Goal: Task Accomplishment & Management: Manage account settings

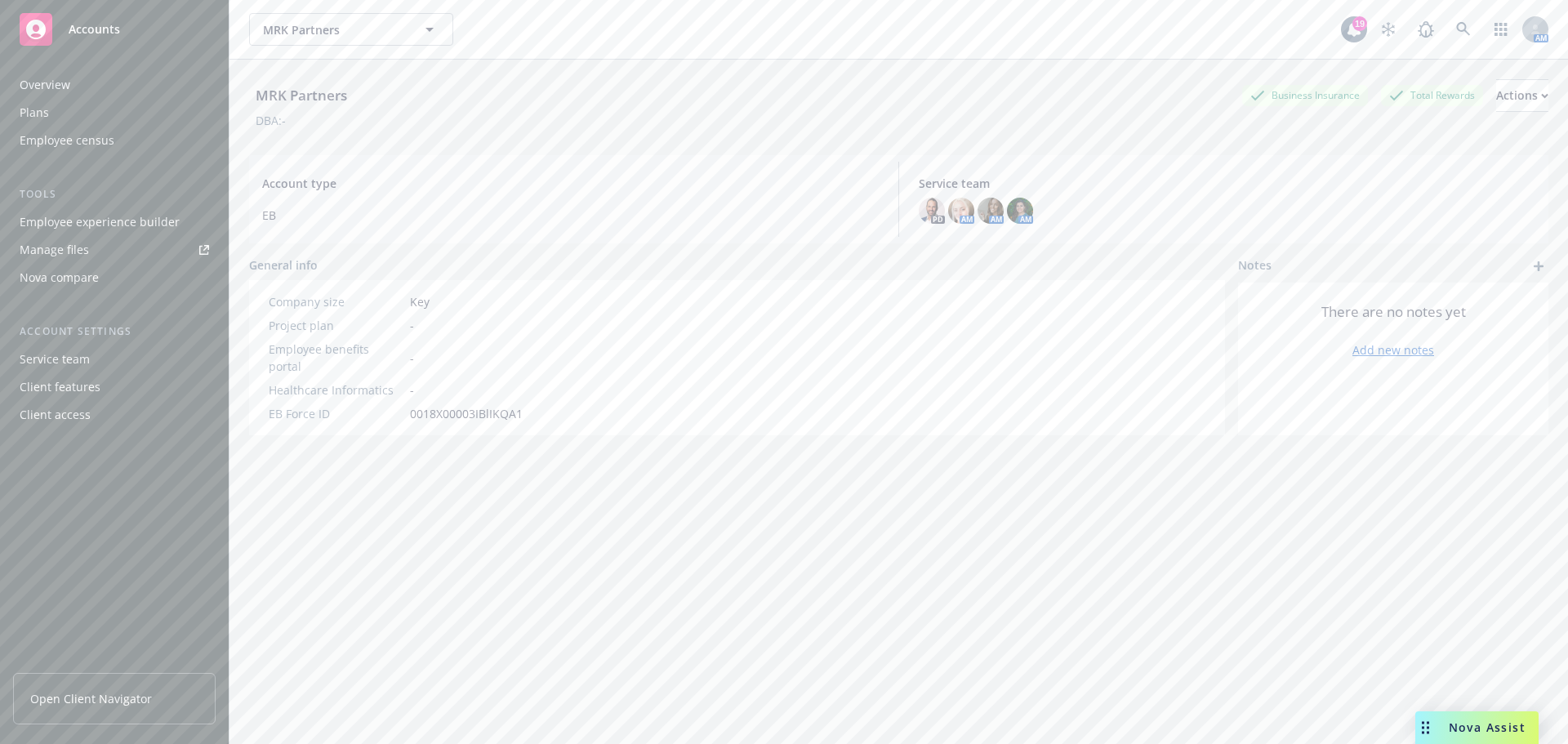
click at [62, 410] on div "Client access" at bounding box center [55, 415] width 71 height 26
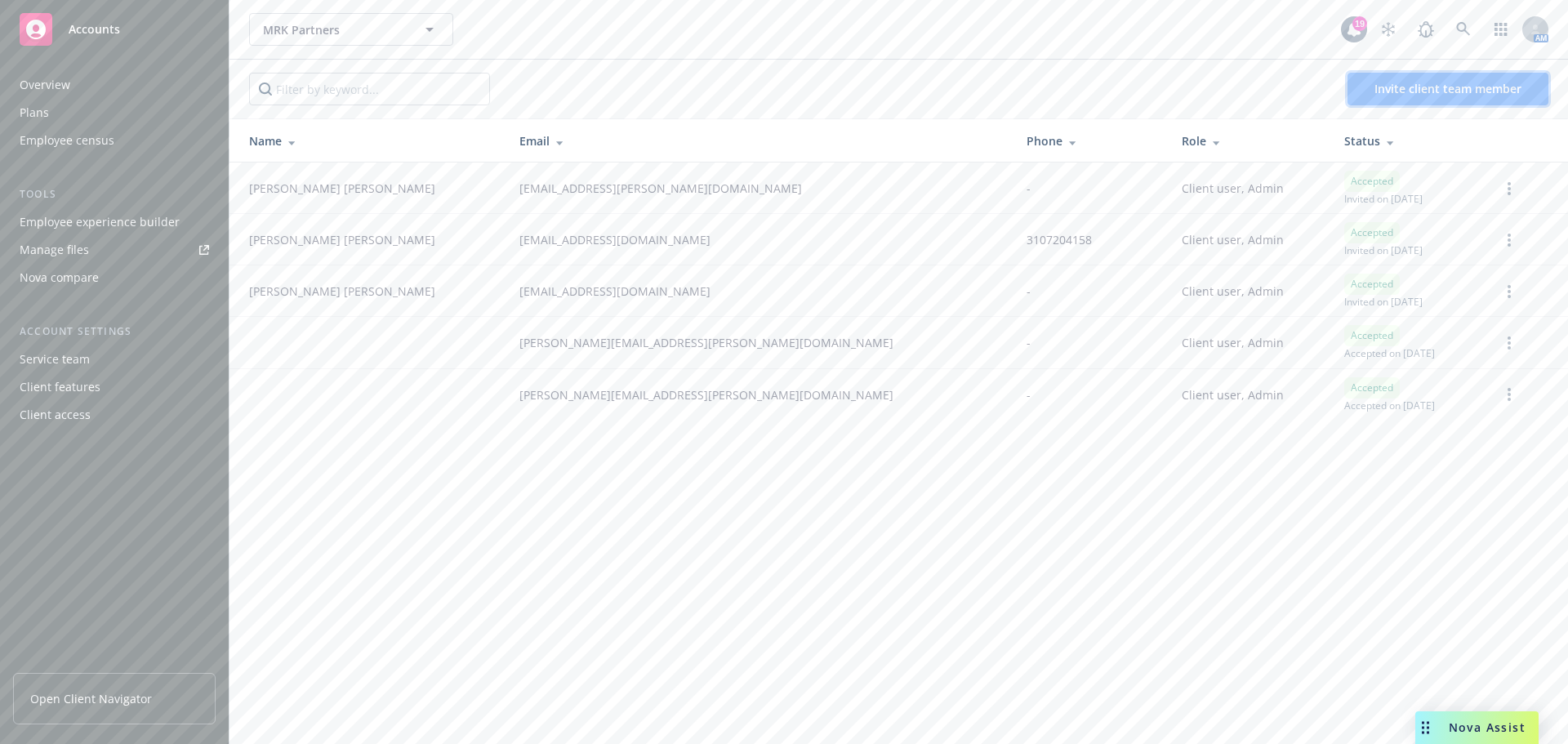
click at [1478, 85] on span "Invite client team member" at bounding box center [1448, 88] width 147 height 16
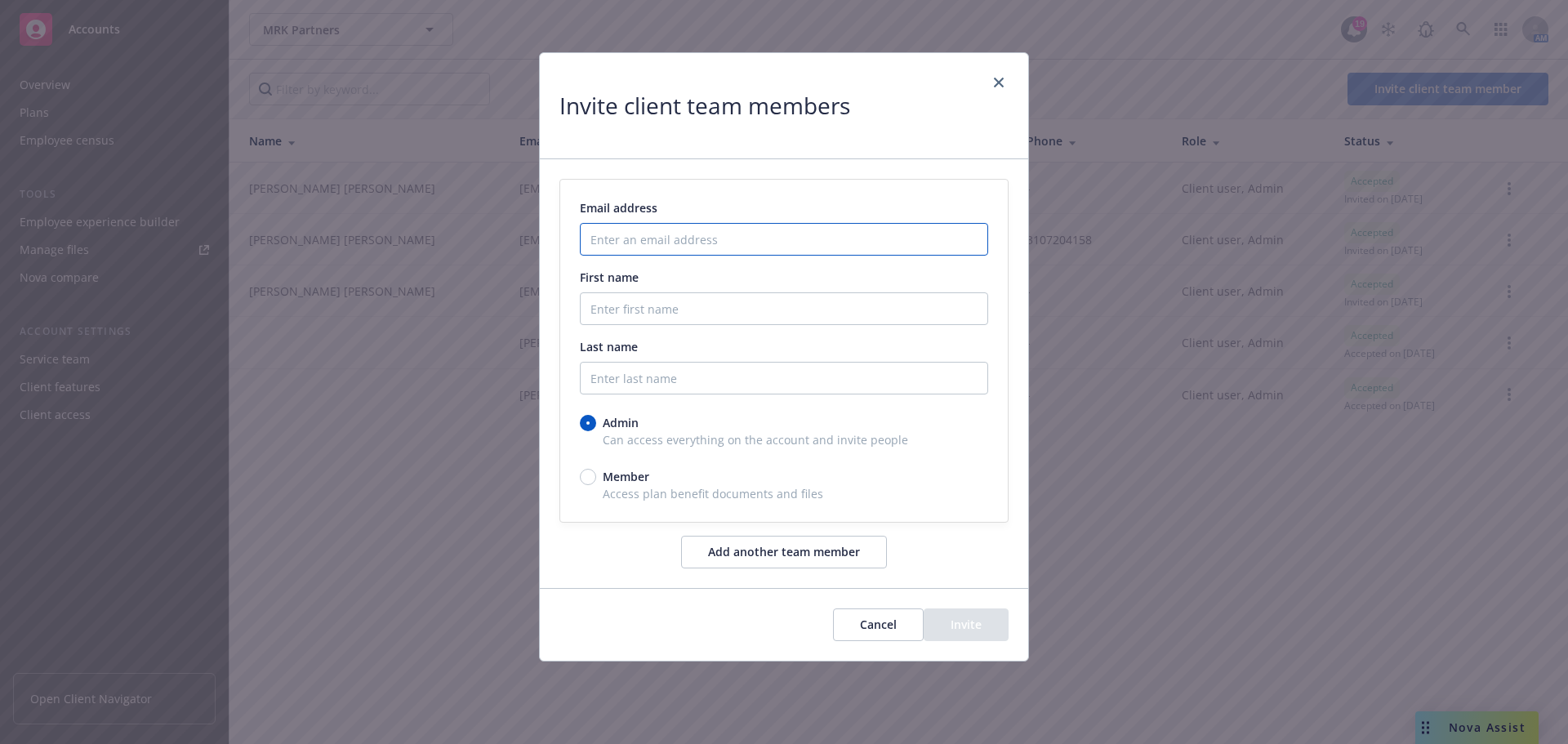
click at [701, 240] on input "Enter an email address" at bounding box center [784, 239] width 408 height 33
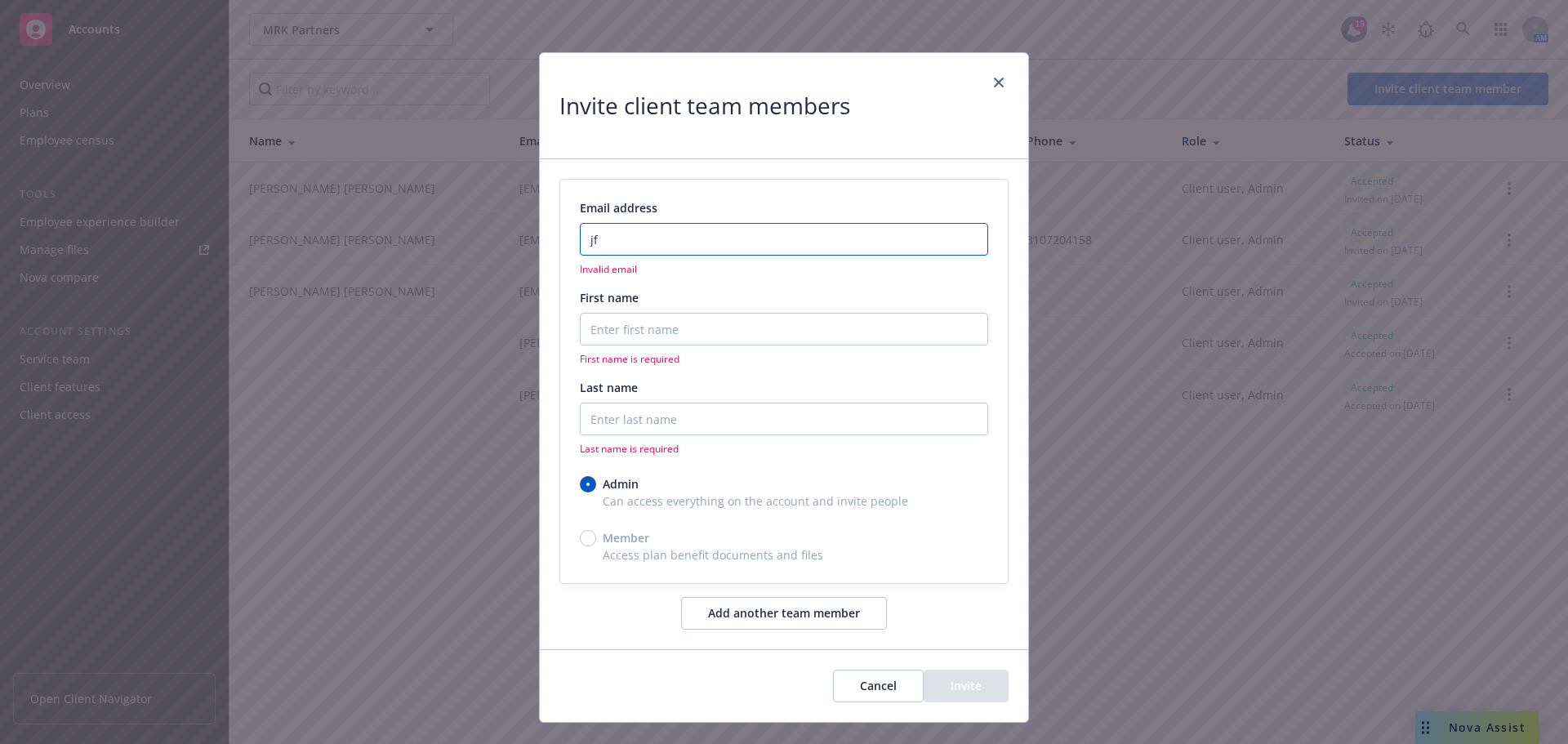
type input "j"
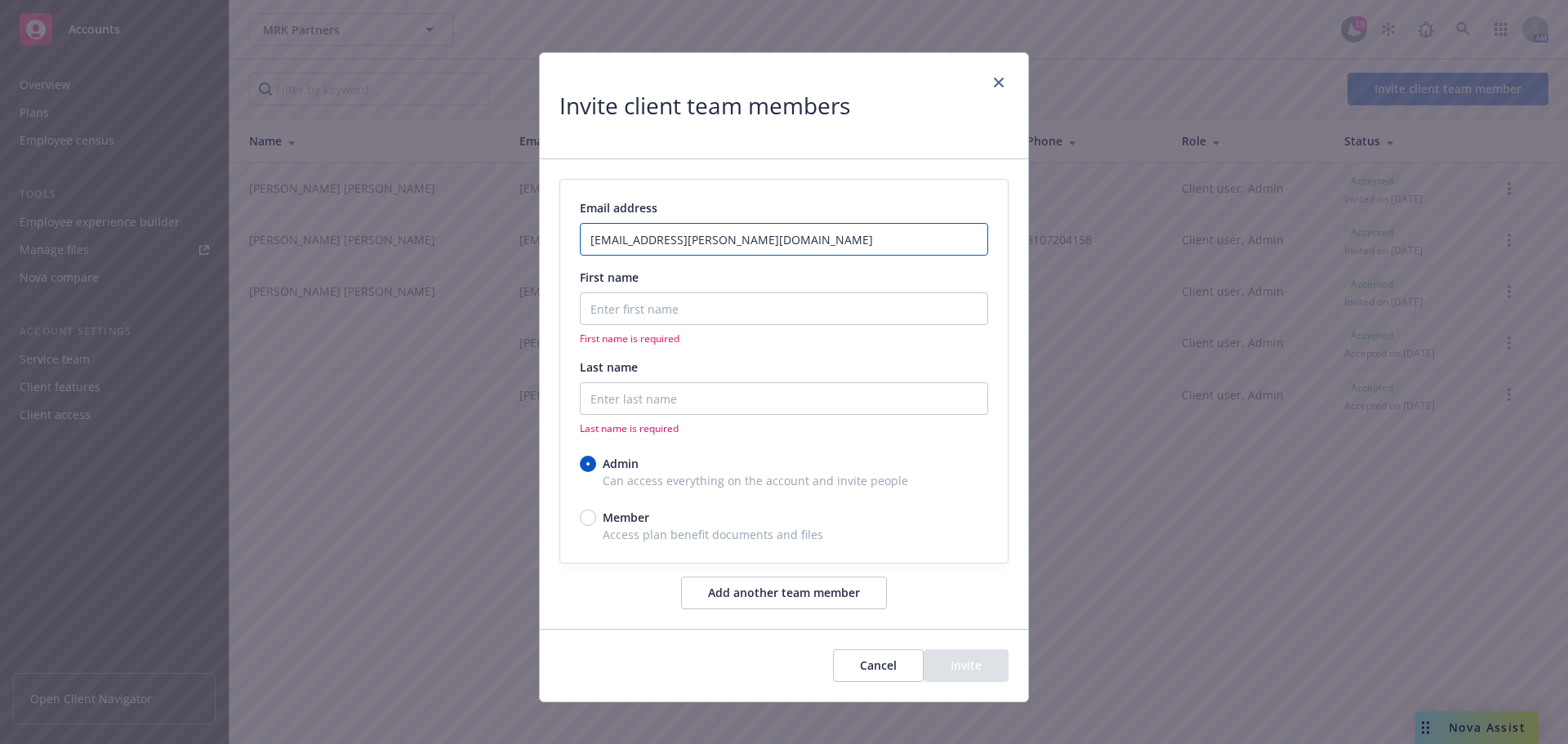
type input "[EMAIL_ADDRESS][PERSON_NAME][DOMAIN_NAME]"
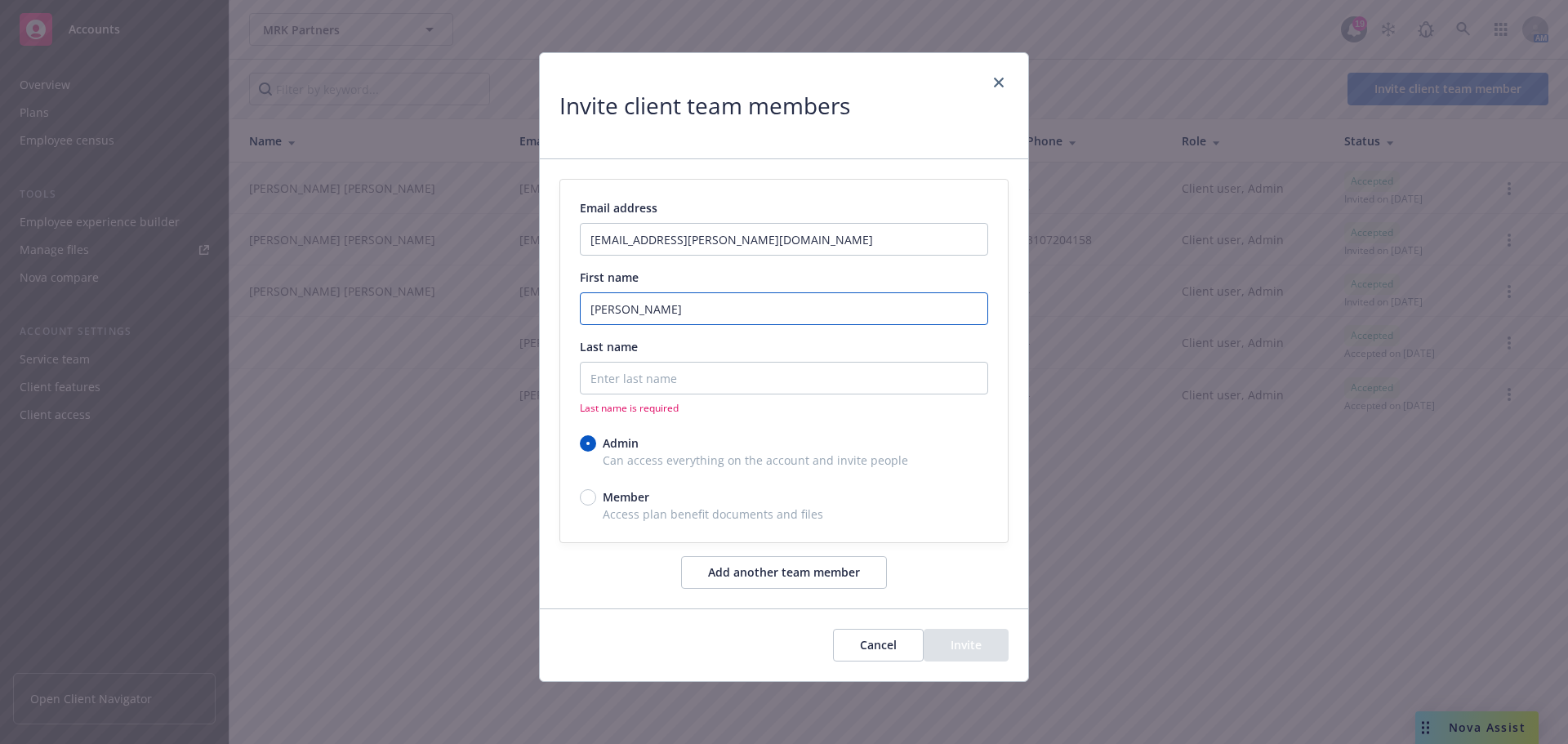
type input "[PERSON_NAME]"
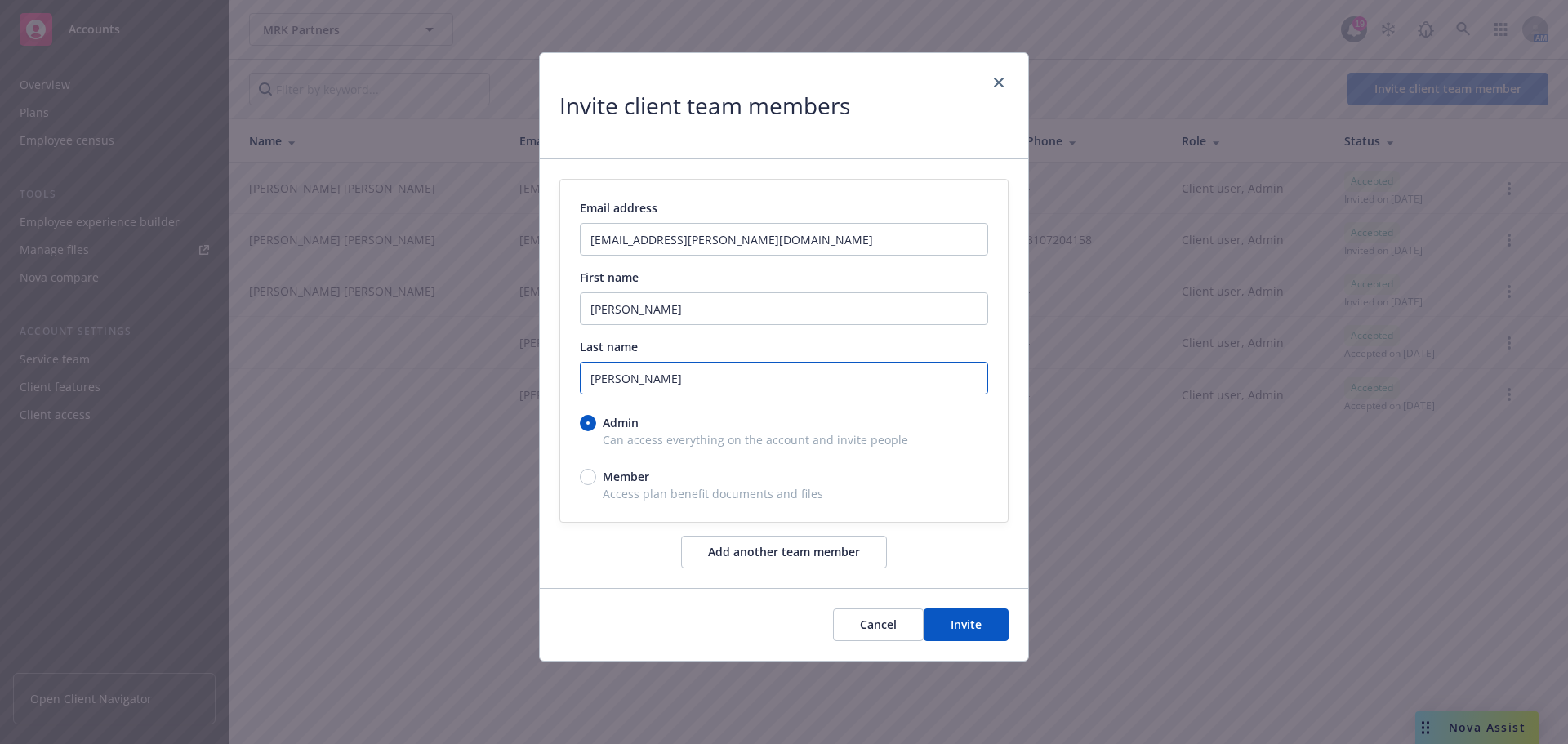
type input "[PERSON_NAME]"
click at [835, 555] on button "Add another team member" at bounding box center [784, 552] width 206 height 33
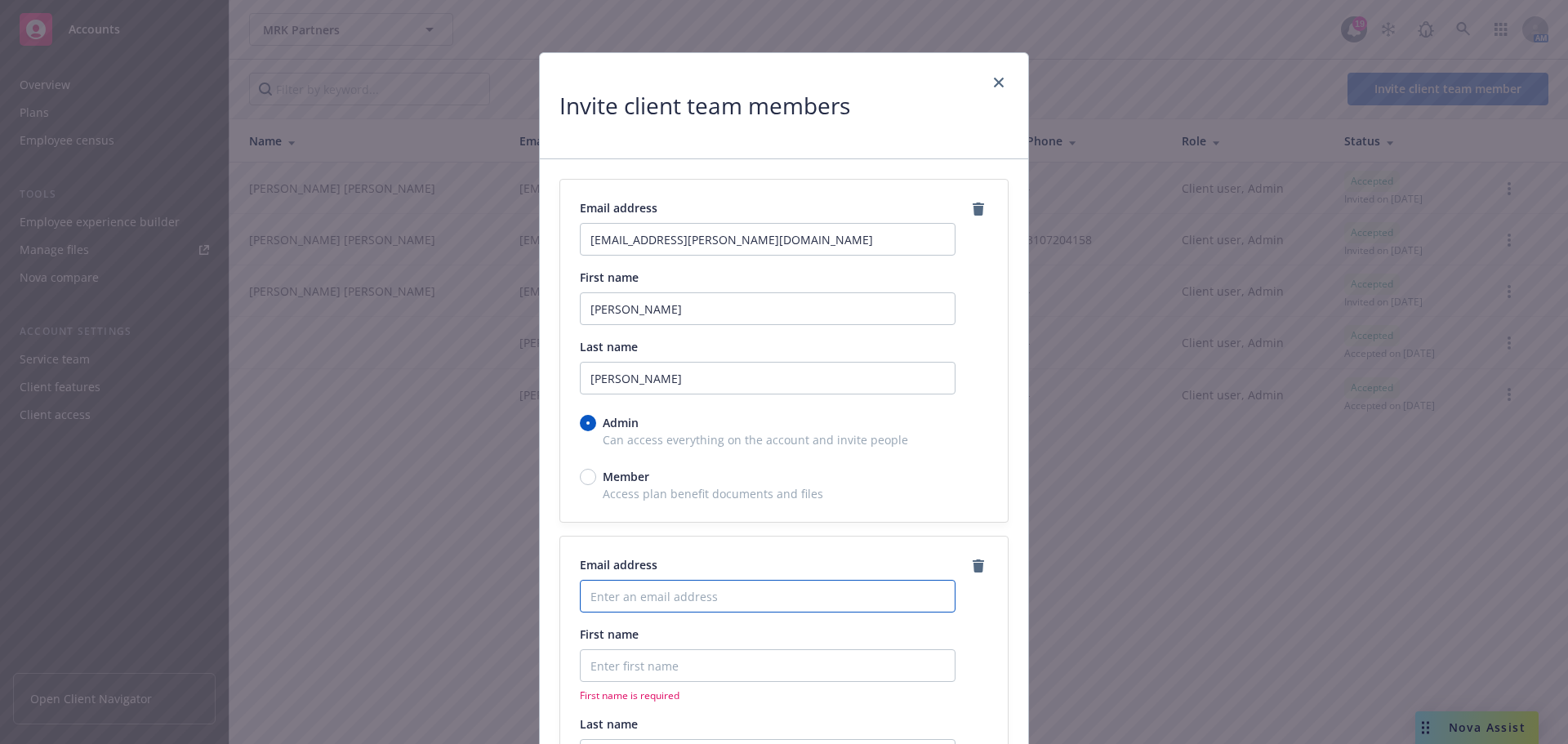
click at [660, 601] on input "Enter an email address" at bounding box center [768, 597] width 376 height 33
type input "[EMAIL_ADDRESS][PERSON_NAME][DOMAIN_NAME]"
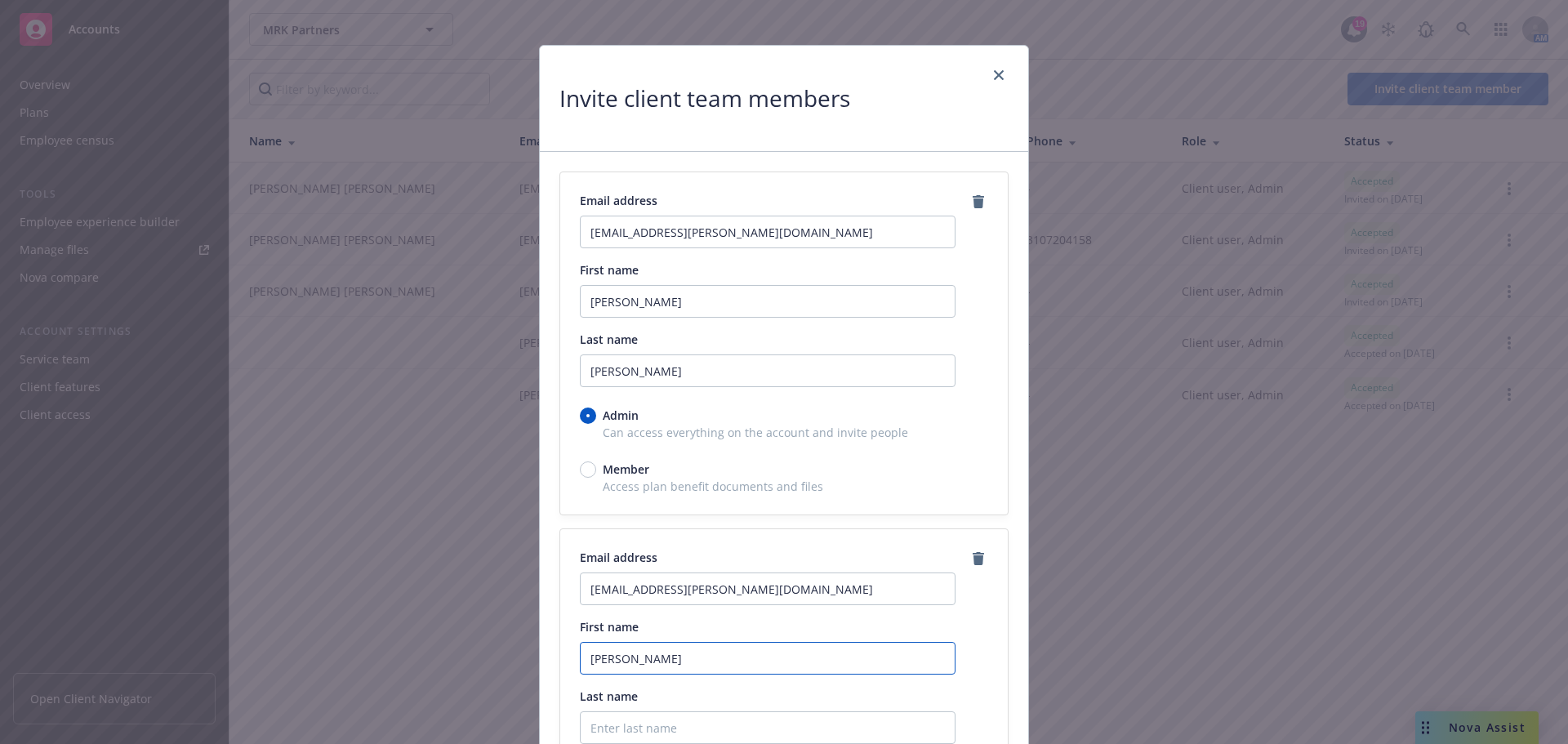
type input "[PERSON_NAME]"
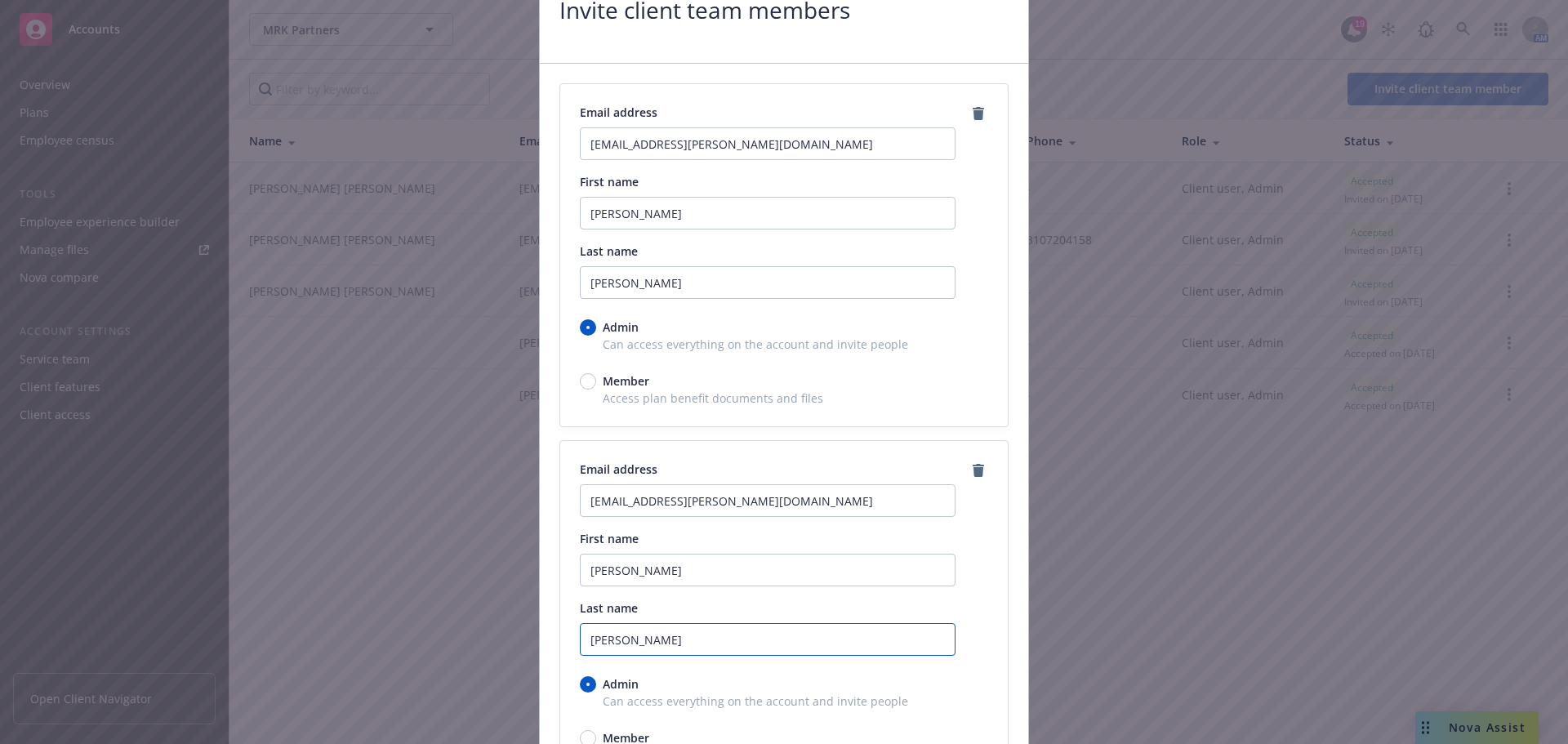
scroll to position [253, 0]
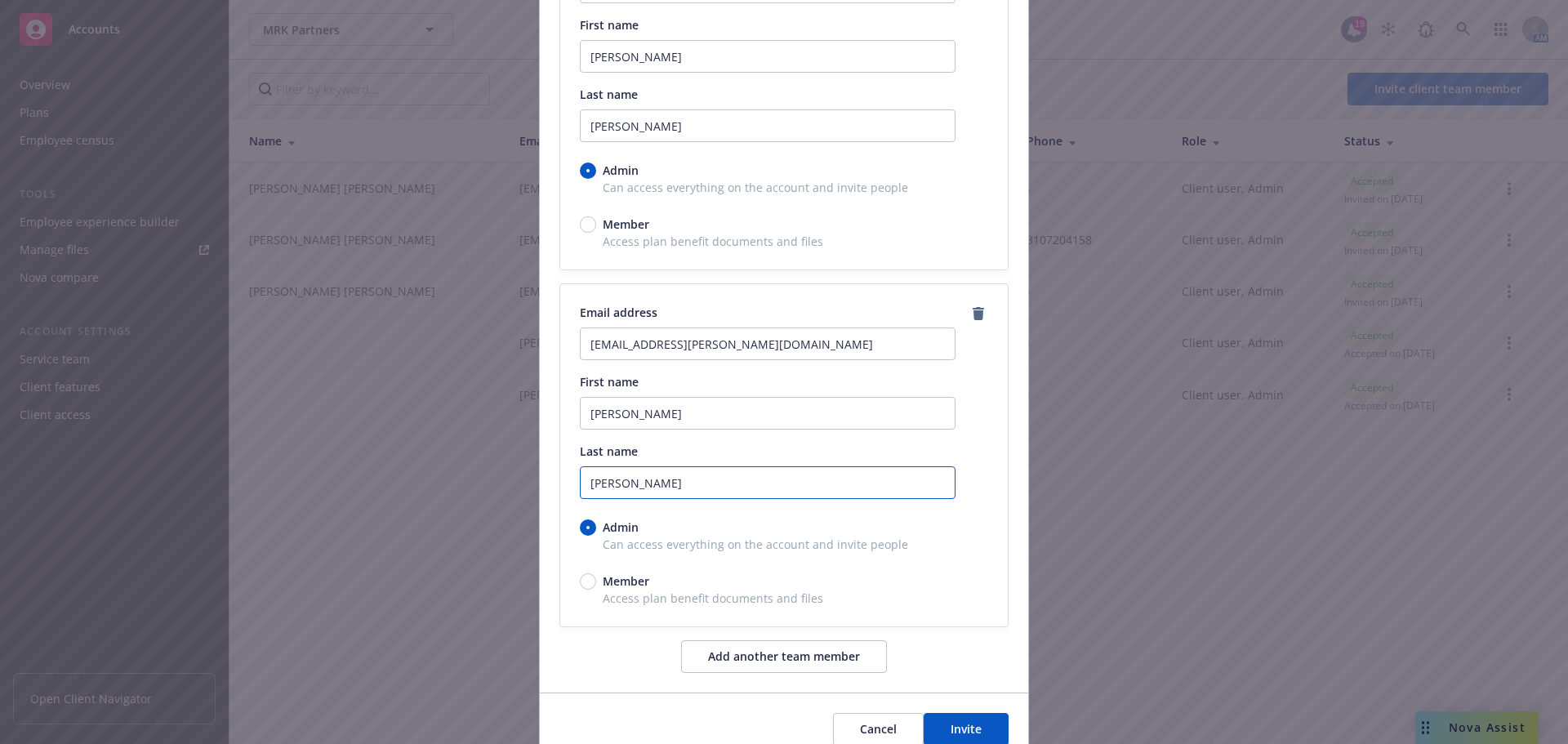
type input "[PERSON_NAME]"
click at [957, 730] on button "Invite" at bounding box center [966, 730] width 85 height 33
